Goal: Find specific page/section: Find specific page/section

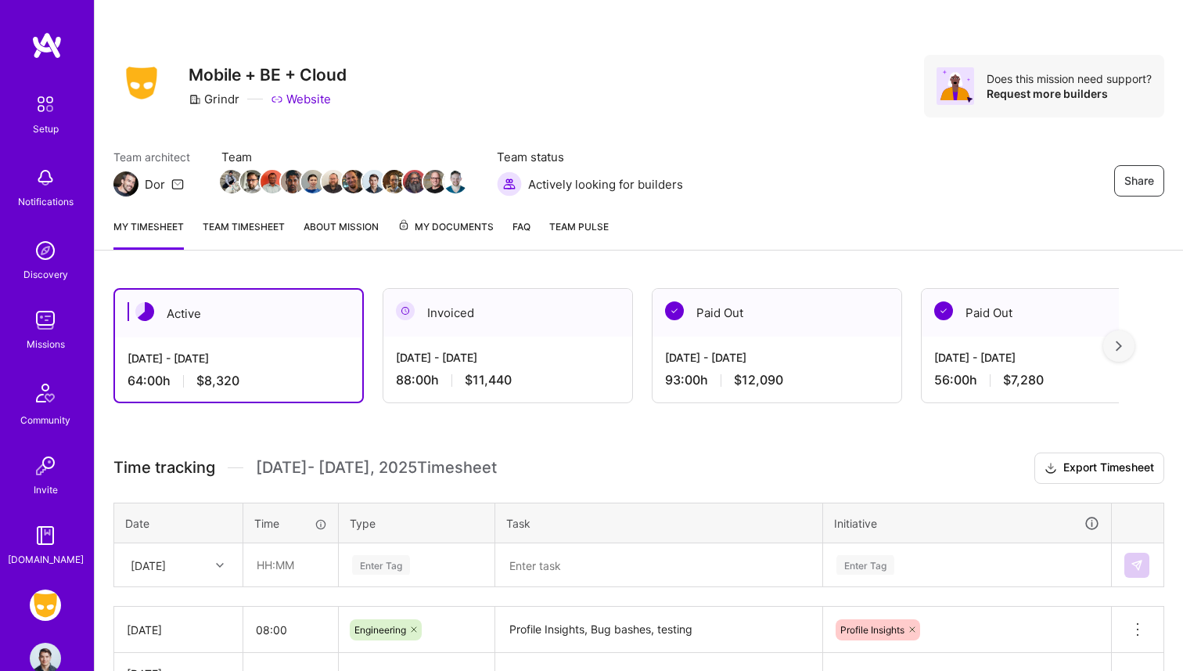
scroll to position [247, 0]
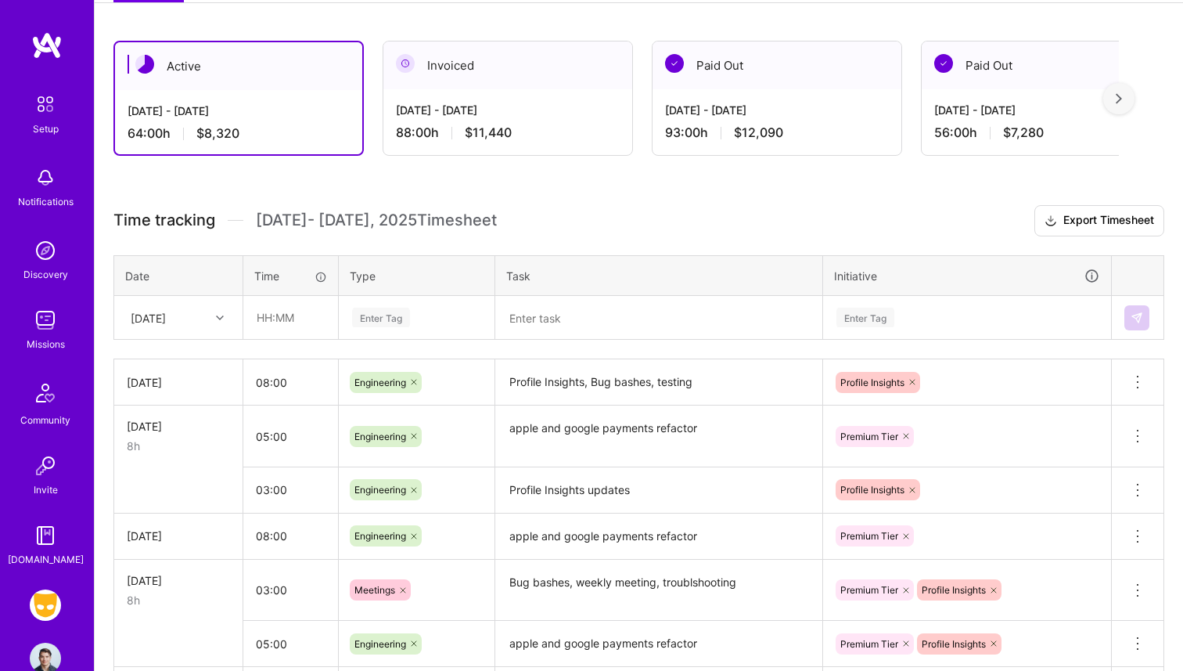
click at [46, 388] on img at bounding box center [46, 393] width 38 height 38
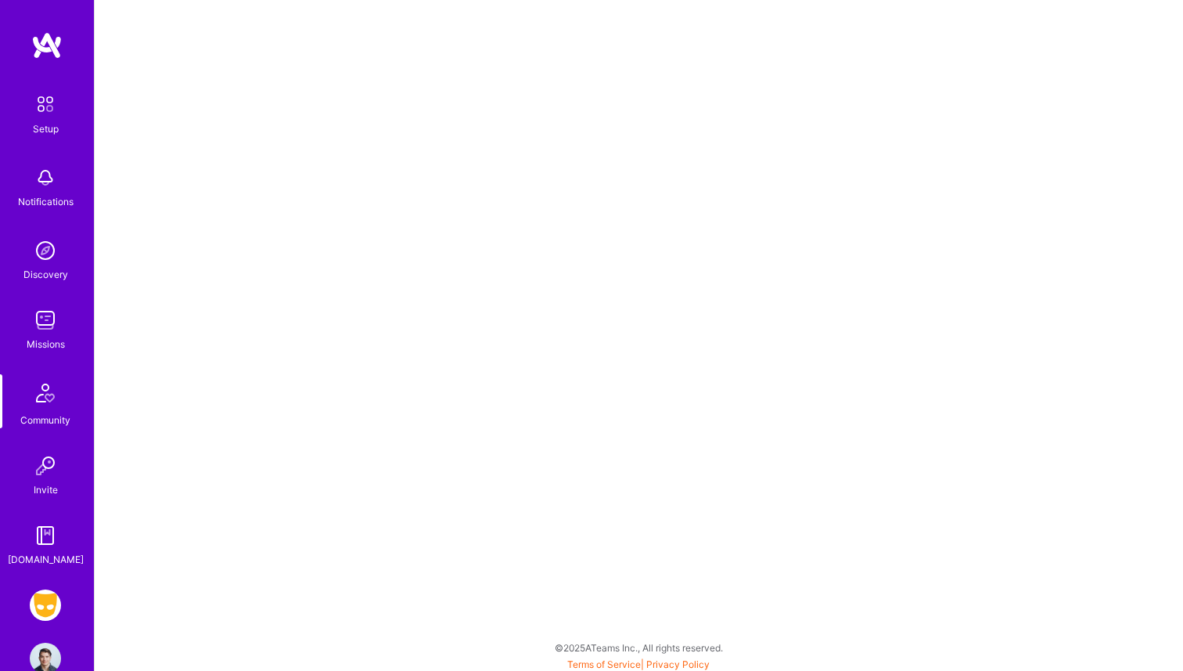
click at [52, 121] on div "Setup" at bounding box center [46, 129] width 26 height 16
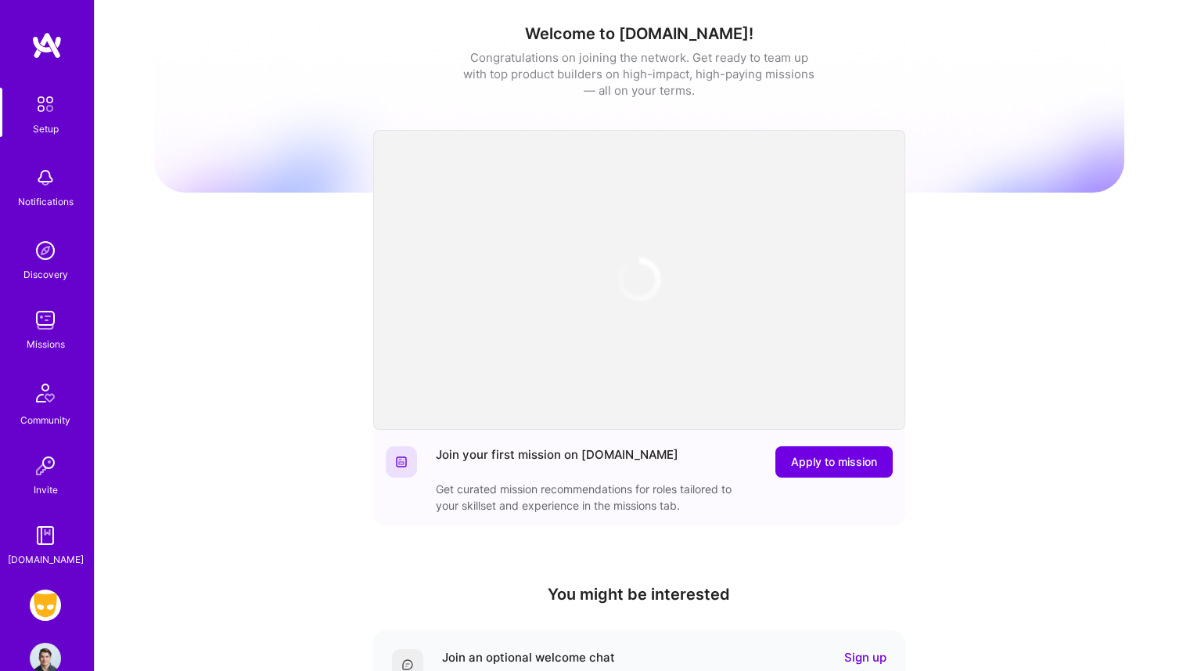
click at [49, 199] on div "Notifications" at bounding box center [46, 201] width 56 height 16
click at [49, 253] on img at bounding box center [45, 250] width 31 height 31
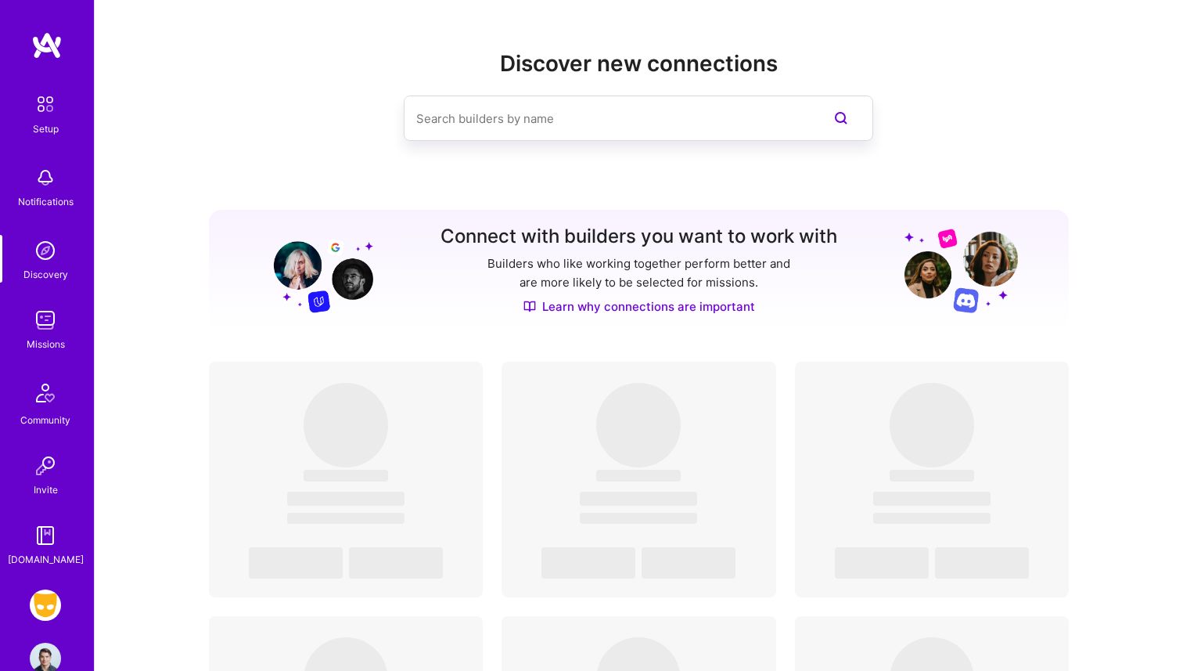
click at [529, 104] on input at bounding box center [607, 119] width 382 height 40
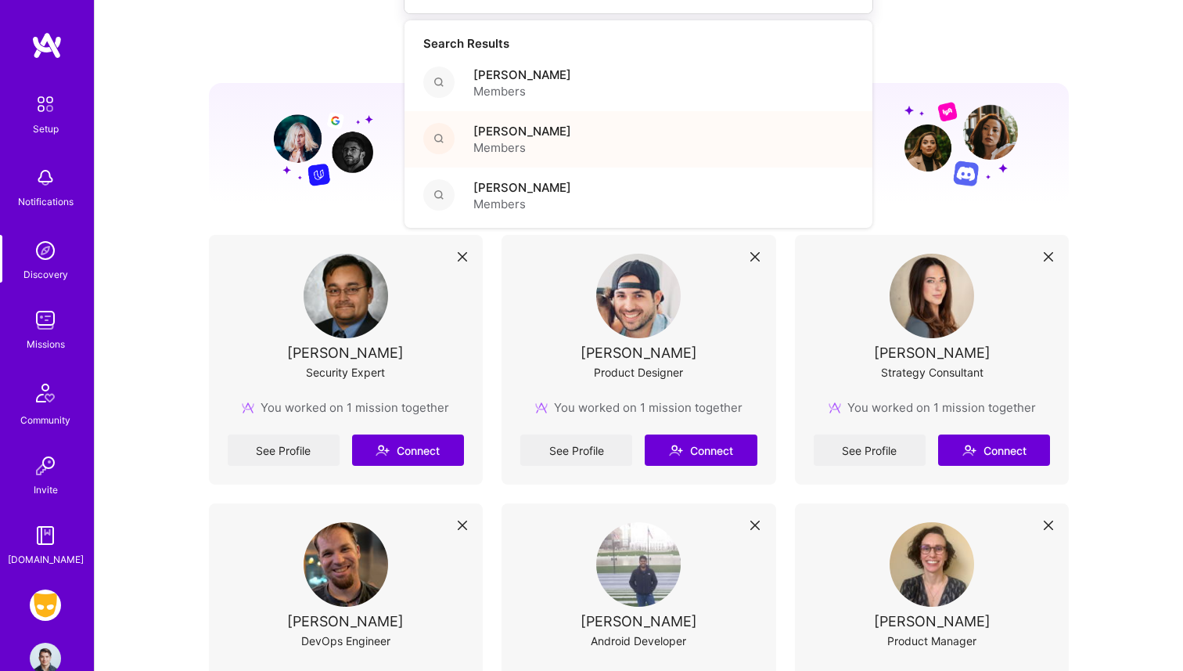
scroll to position [128, 0]
type input "kata"
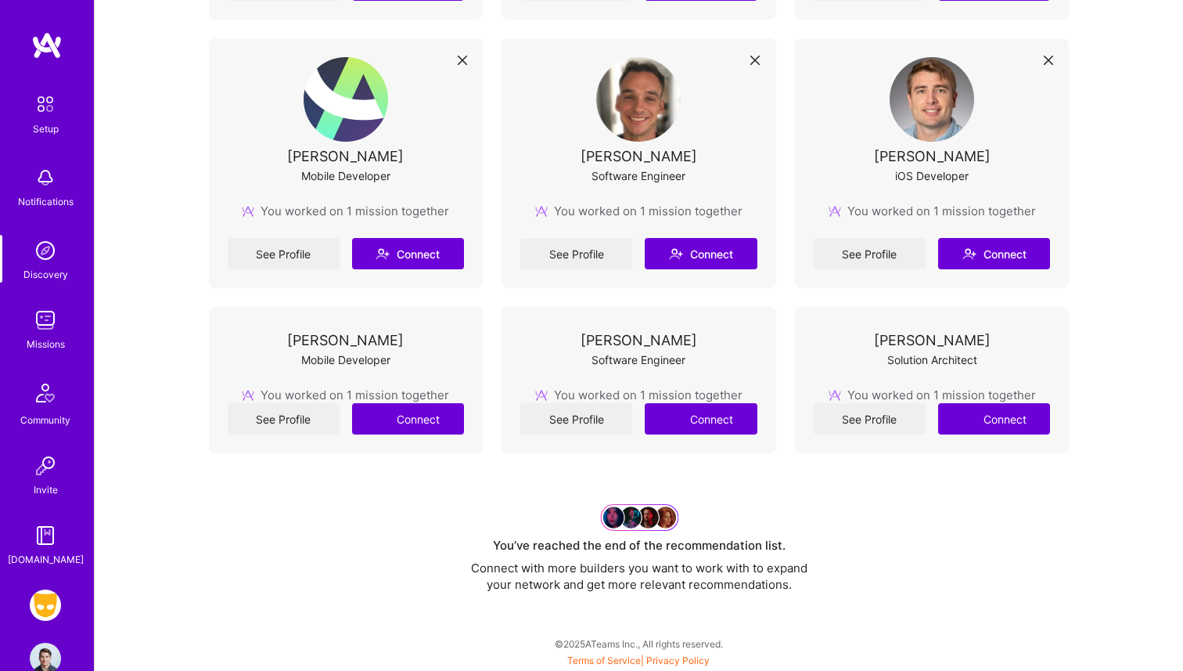
scroll to position [5525, 0]
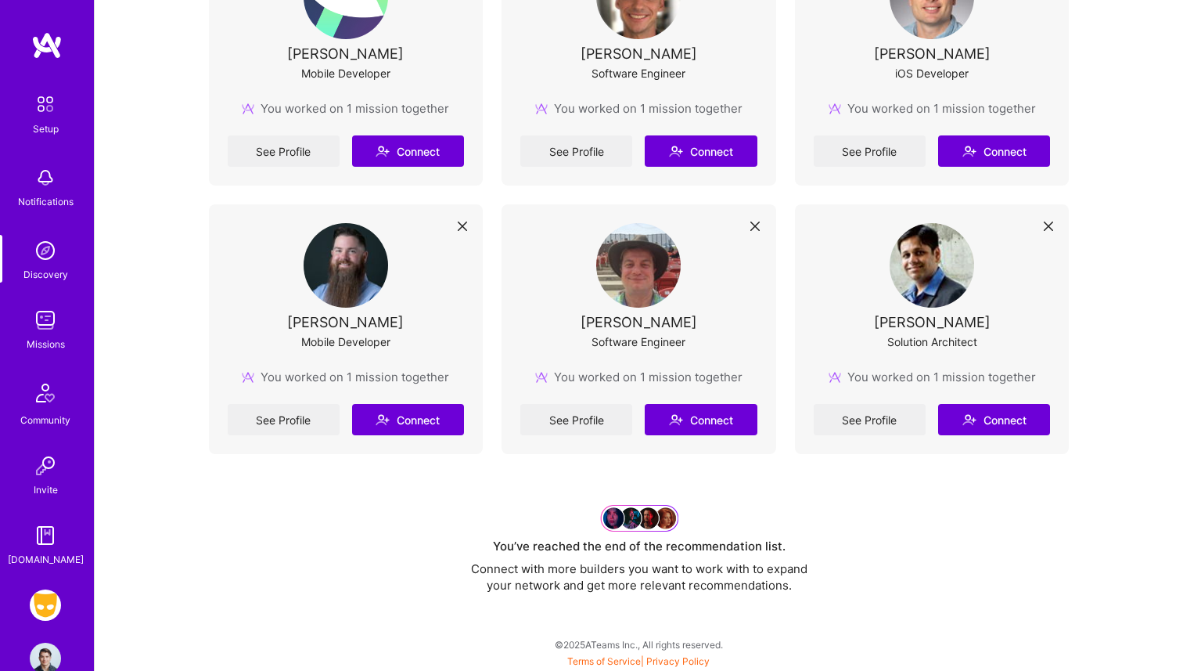
click at [54, 624] on div "Grindr: Mobile + BE + Cloud Profile" at bounding box center [47, 631] width 36 height 85
click at [53, 595] on img at bounding box center [45, 604] width 31 height 31
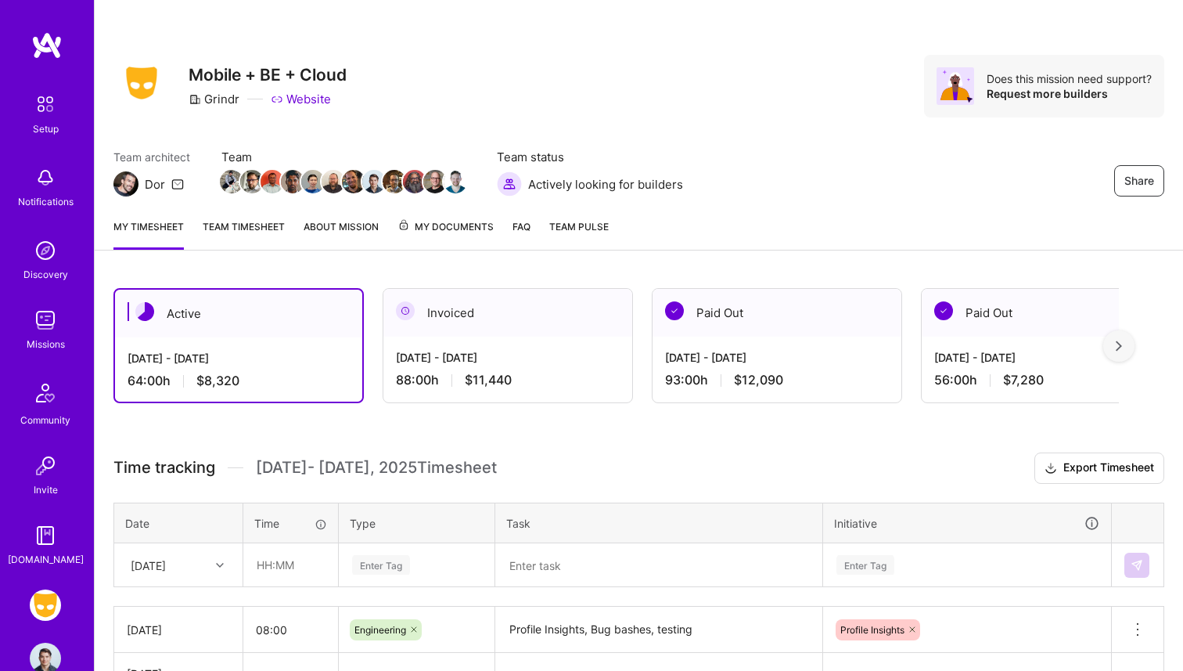
click at [252, 228] on link "Team timesheet" at bounding box center [244, 233] width 82 height 31
